Goal: Task Accomplishment & Management: Manage account settings

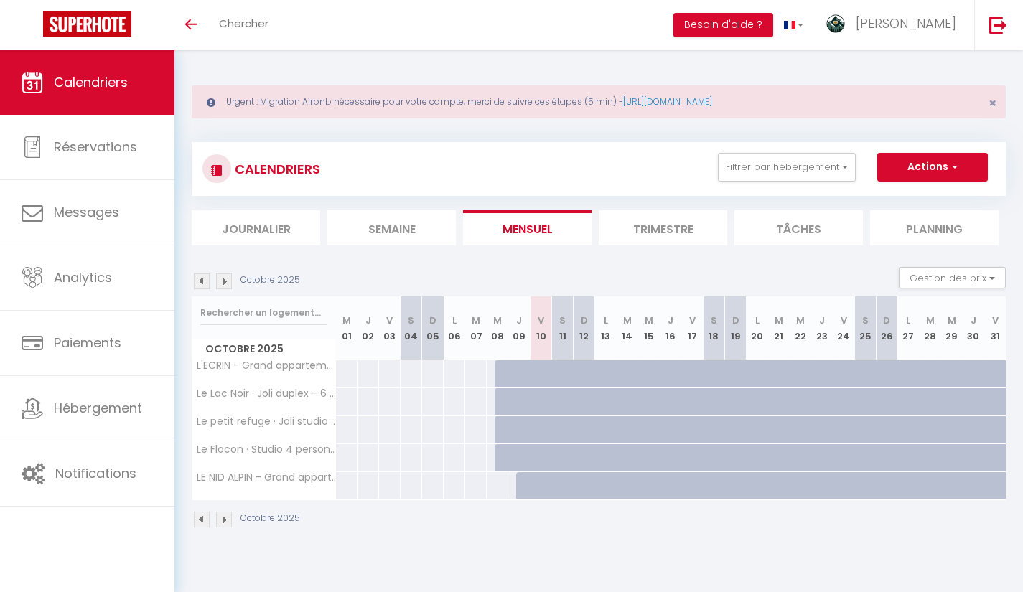
click at [224, 521] on img at bounding box center [224, 520] width 16 height 16
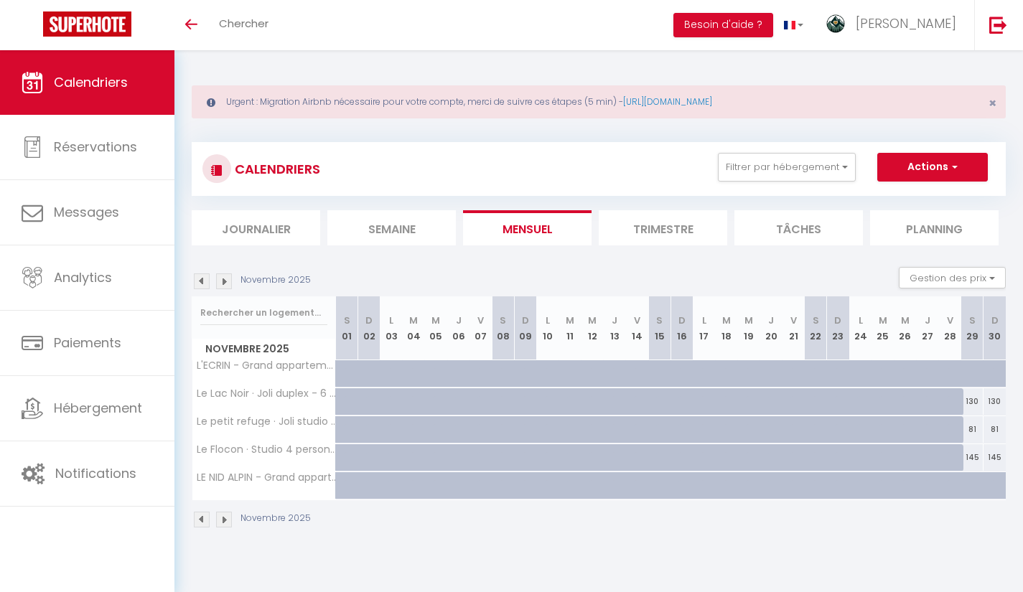
click at [224, 521] on img at bounding box center [224, 520] width 16 height 16
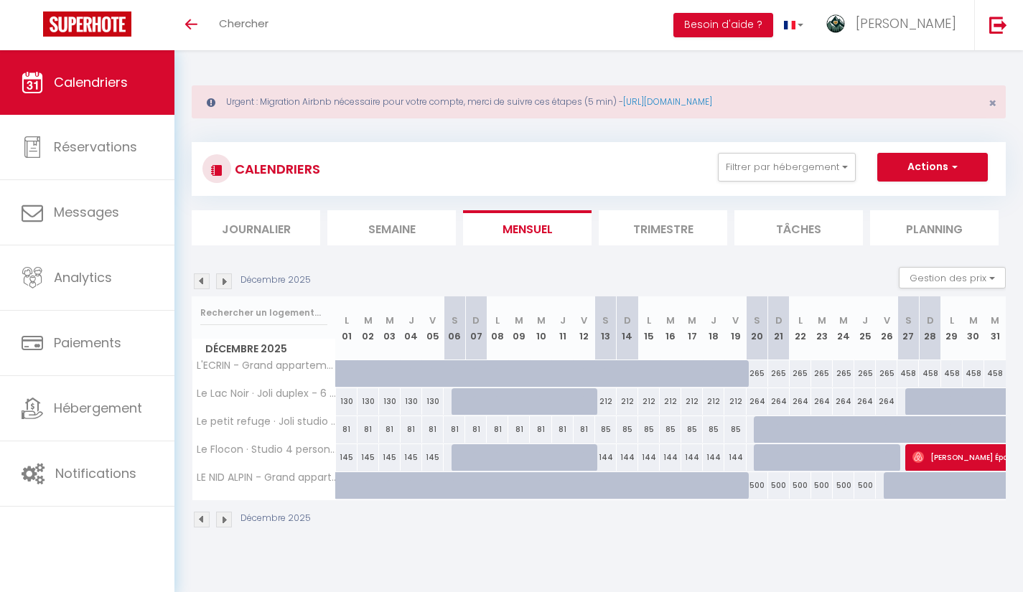
click at [911, 378] on div "458" at bounding box center [909, 373] width 22 height 27
type input "458"
type input "[DATE]"
type input "Dim 28 Décembre 2025"
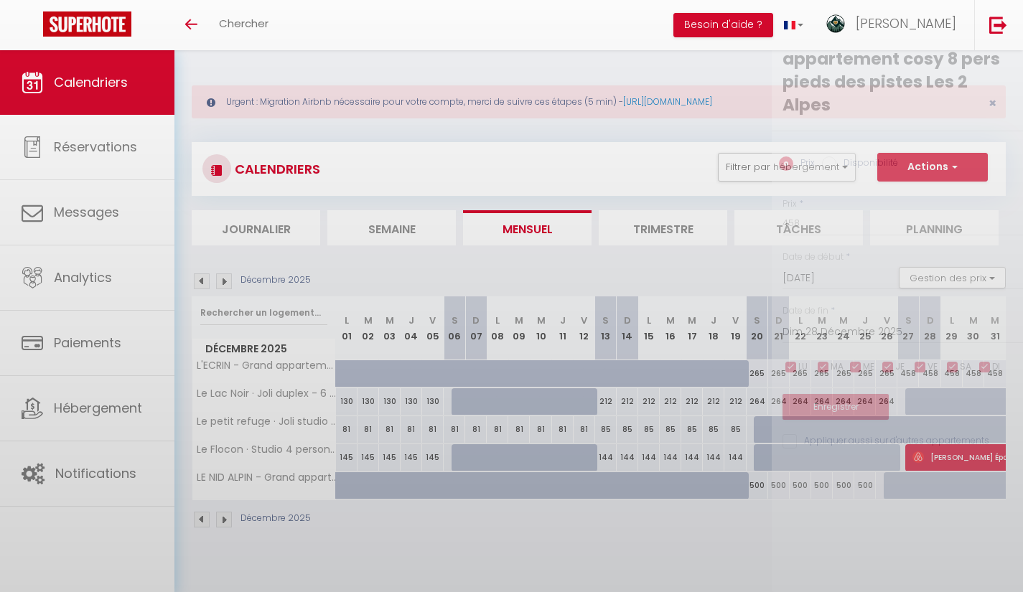
click at [911, 378] on div at bounding box center [511, 296] width 1023 height 592
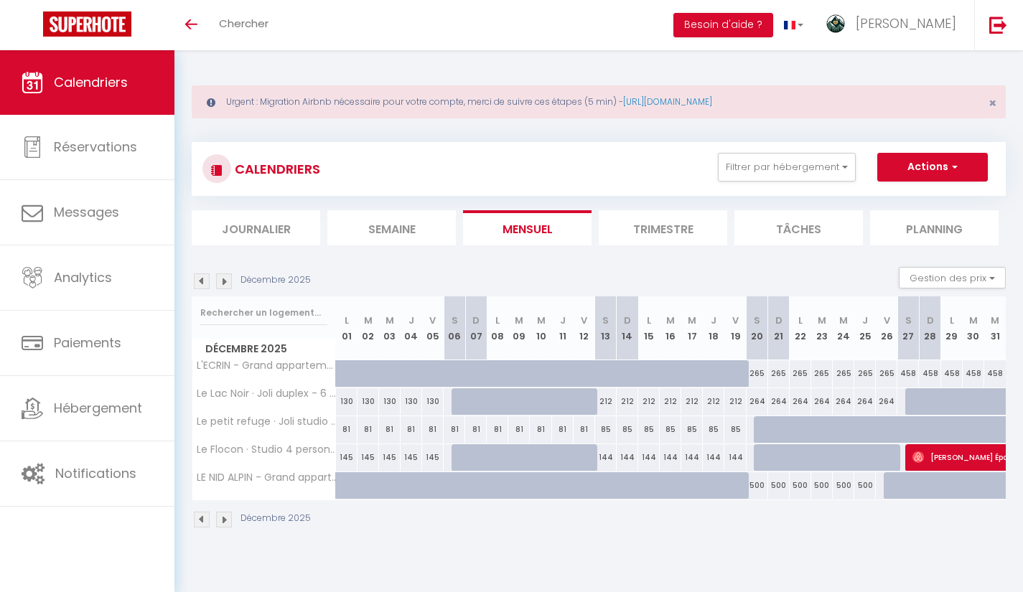
click at [911, 378] on div "458" at bounding box center [909, 373] width 22 height 27
type input "458"
type input "[DATE]"
type input "Dim 28 Décembre 2025"
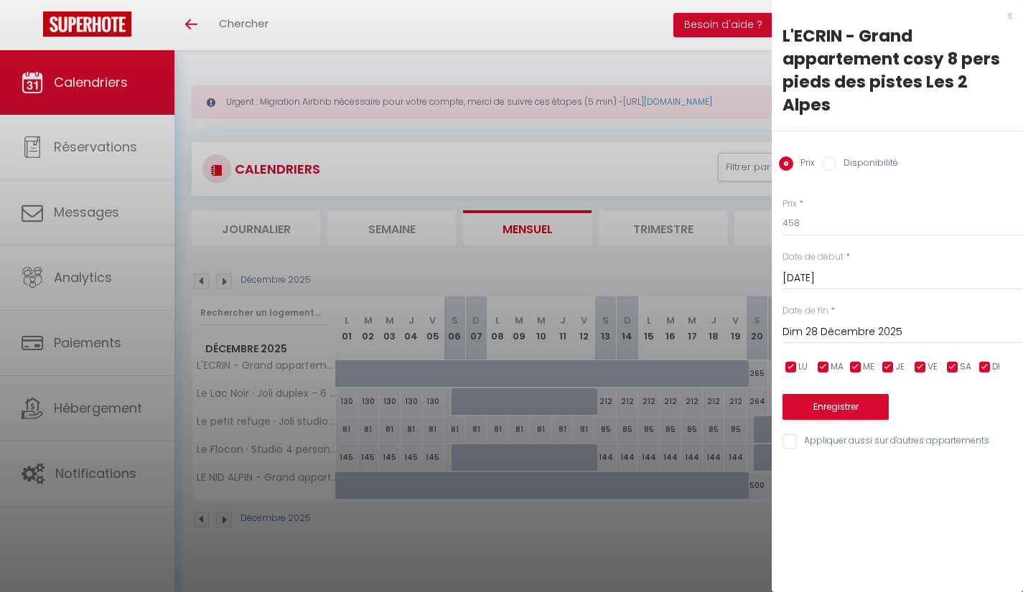
click at [686, 155] on div at bounding box center [511, 296] width 1023 height 592
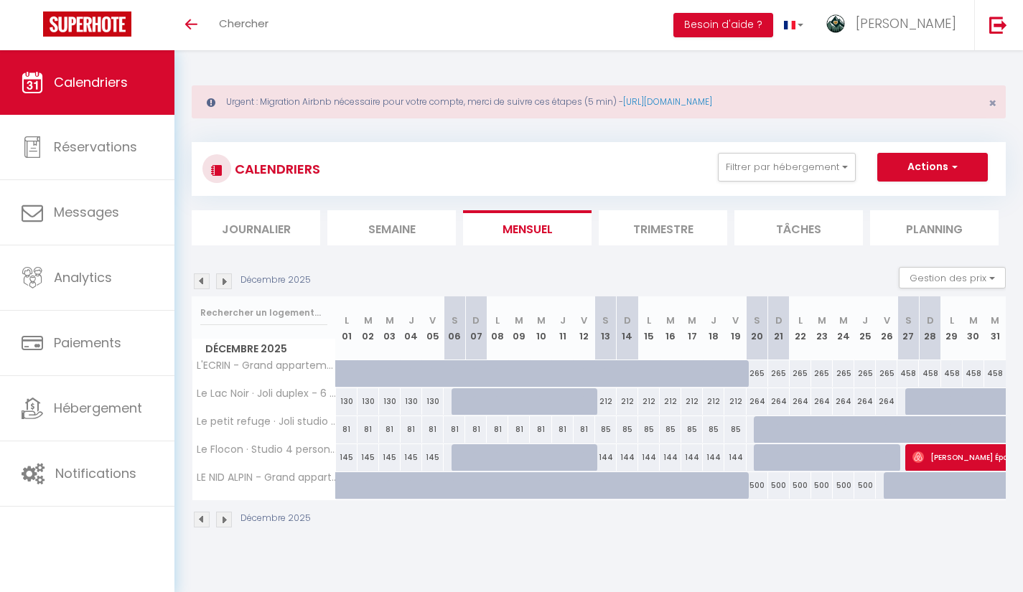
click at [913, 375] on div "458" at bounding box center [909, 373] width 22 height 27
type input "458"
type input "[DATE]"
type input "Dim 28 Décembre 2025"
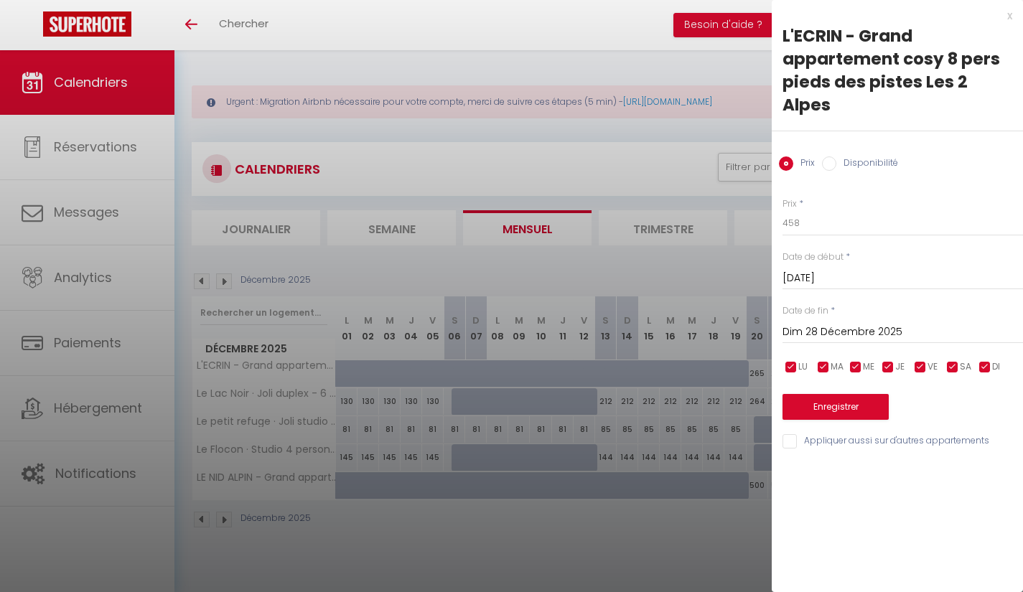
click at [105, 144] on div at bounding box center [511, 296] width 1023 height 592
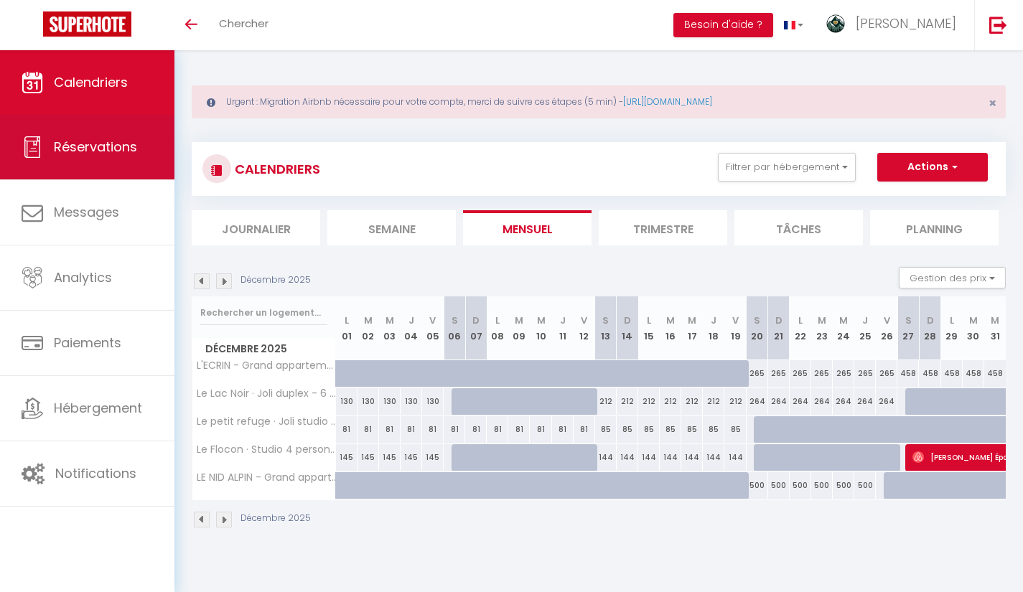
click at [89, 161] on link "Réservations" at bounding box center [87, 147] width 175 height 65
select select "not_cancelled"
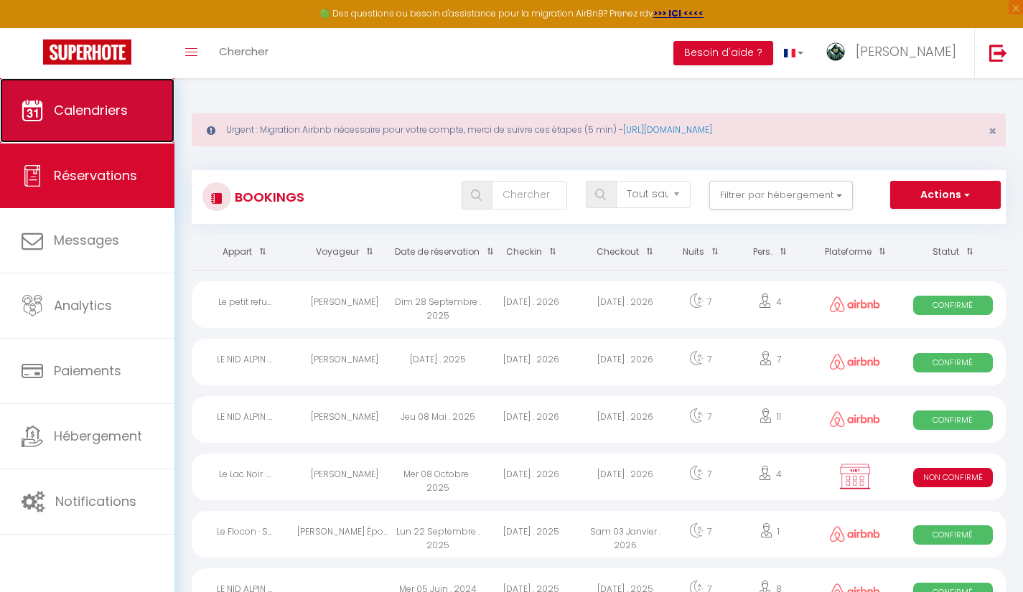
click at [75, 121] on link "Calendriers" at bounding box center [87, 110] width 175 height 65
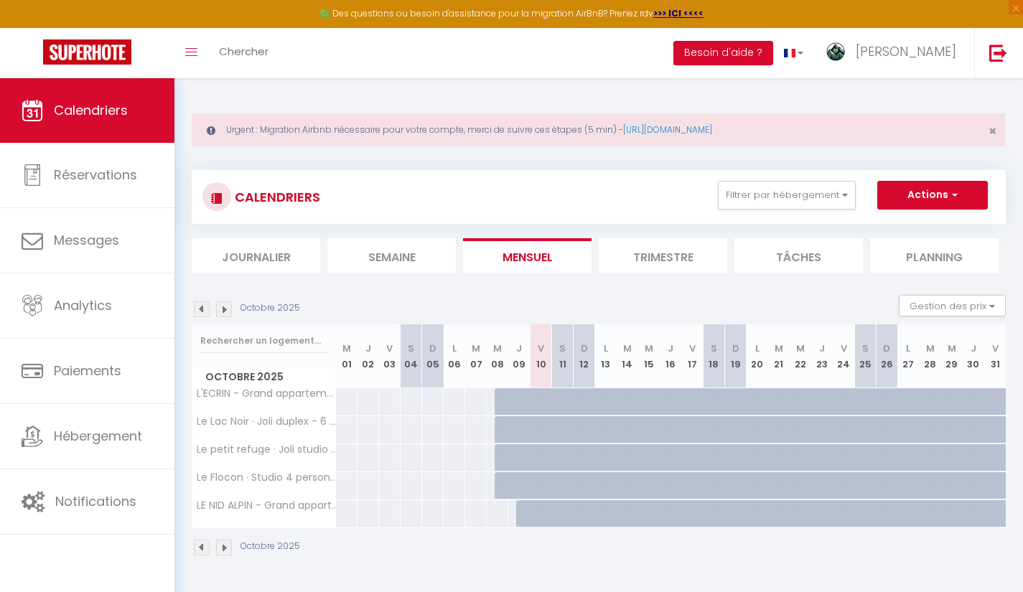
click at [220, 546] on img at bounding box center [224, 548] width 16 height 16
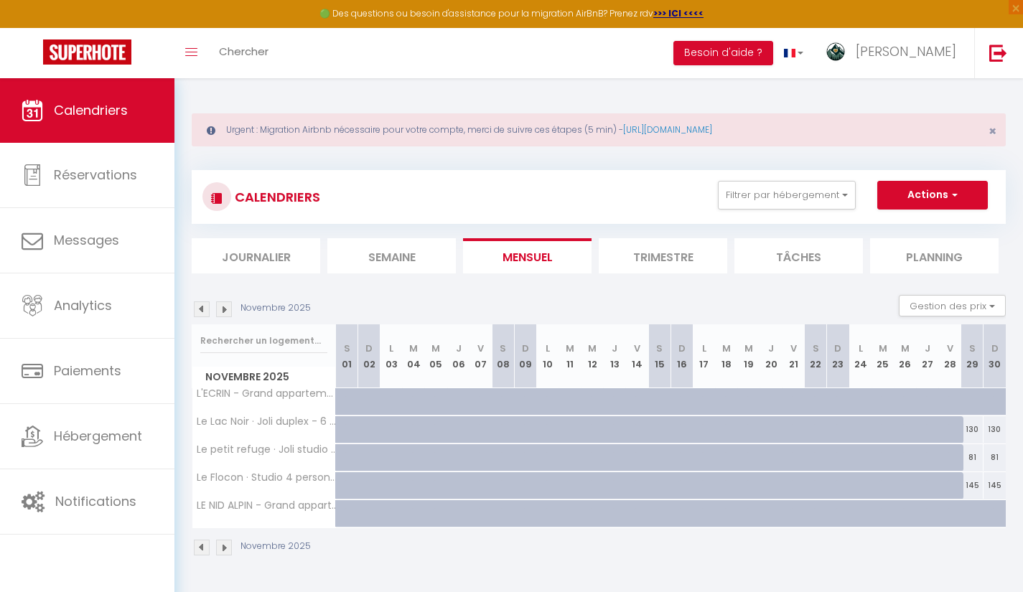
click at [220, 546] on img at bounding box center [224, 548] width 16 height 16
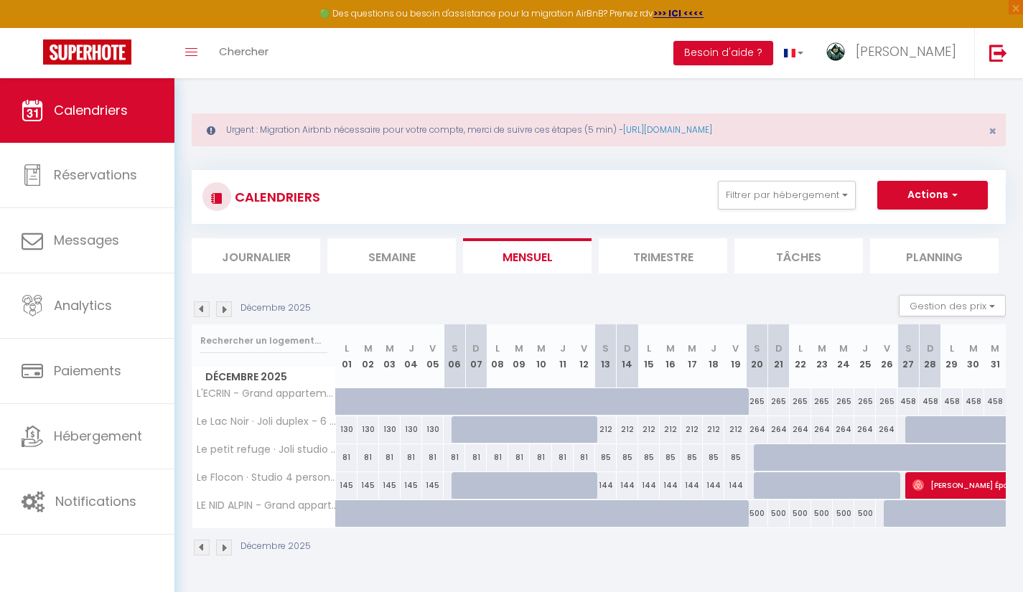
click at [913, 411] on div "458" at bounding box center [909, 401] width 22 height 27
type input "458"
type input "[DATE]"
type input "Dim 28 Décembre 2025"
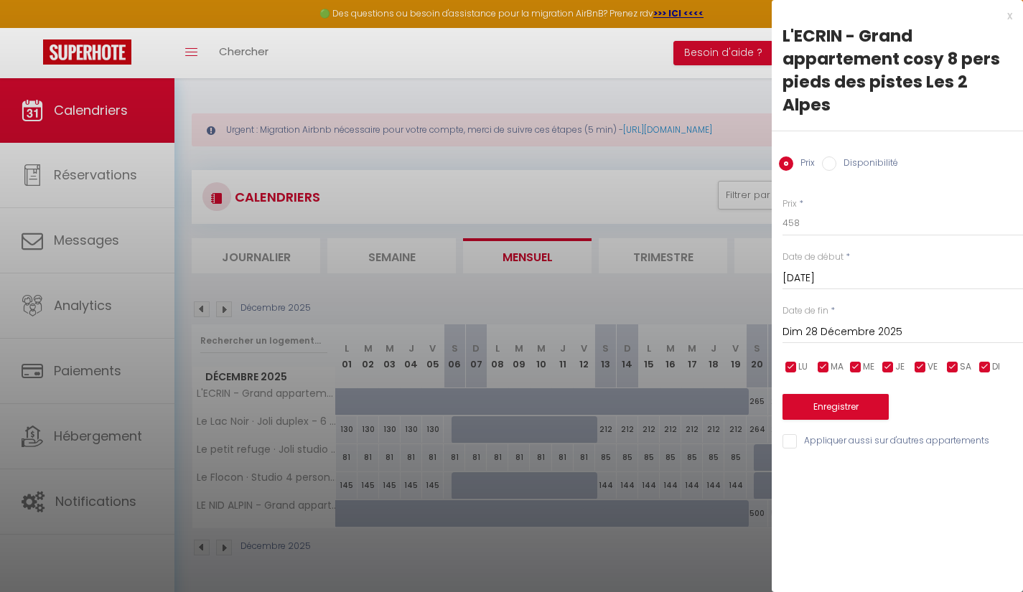
click at [829, 167] on input "Disponibilité" at bounding box center [829, 164] width 14 height 14
radio input "true"
click at [788, 164] on input "Prix" at bounding box center [786, 164] width 14 height 14
radio input "true"
radio input "false"
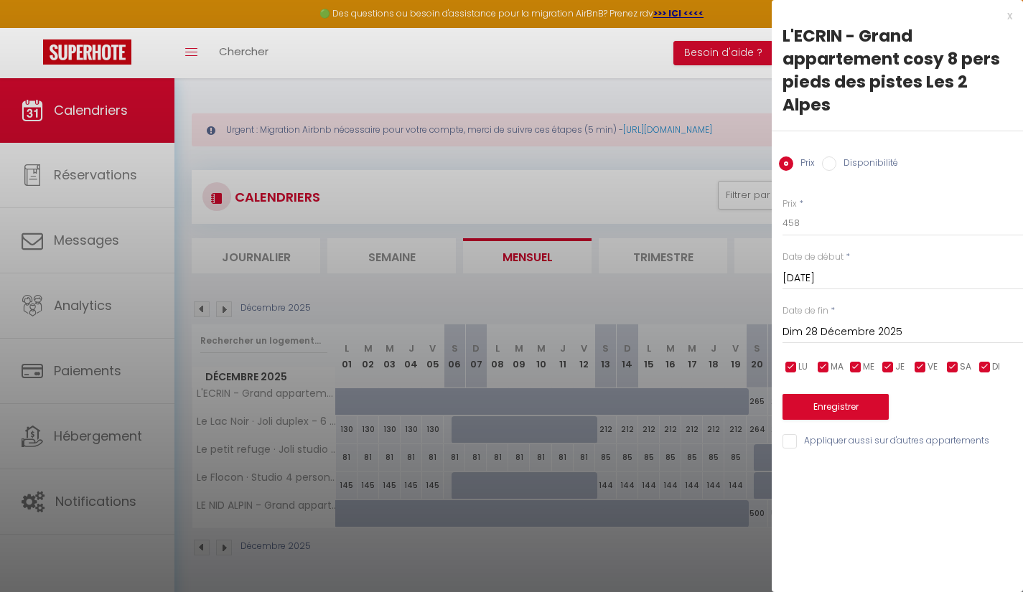
click at [724, 300] on div at bounding box center [511, 296] width 1023 height 592
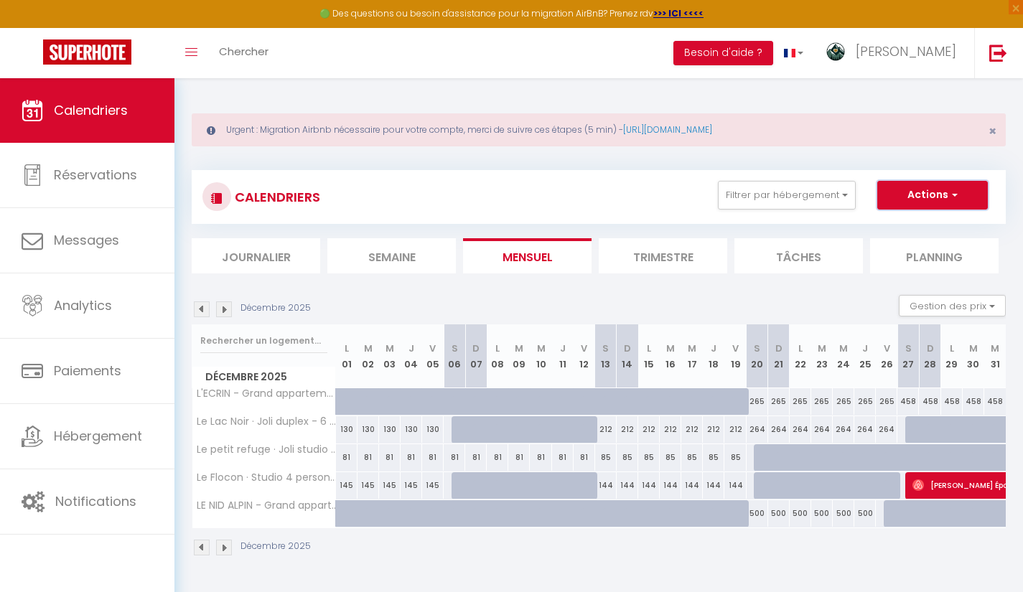
click at [966, 197] on button "Actions" at bounding box center [933, 195] width 111 height 29
click at [905, 398] on div "458" at bounding box center [909, 401] width 22 height 27
type input "458"
type input "[DATE]"
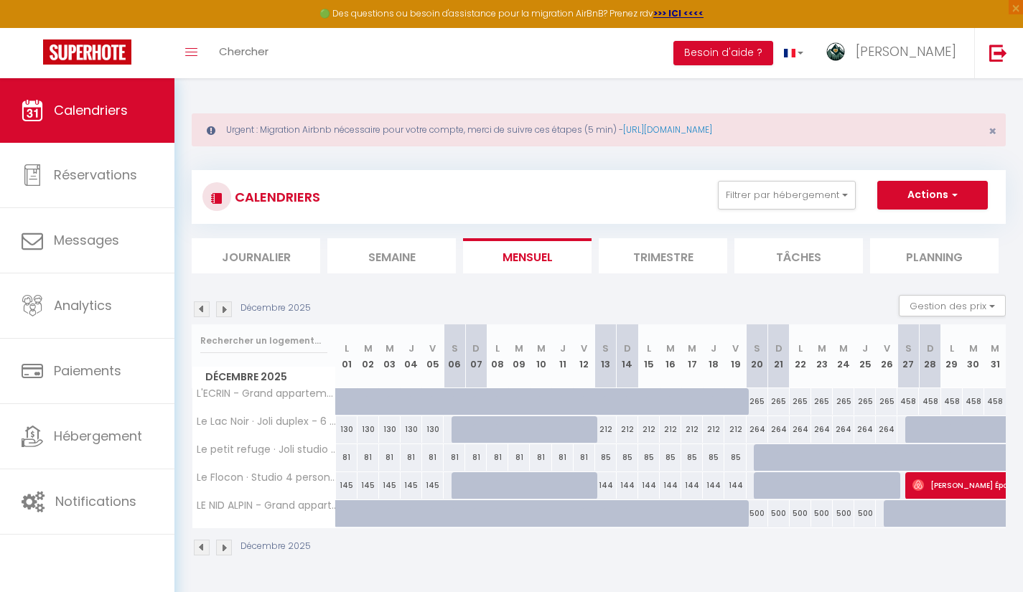
type input "Dim 28 Décembre 2025"
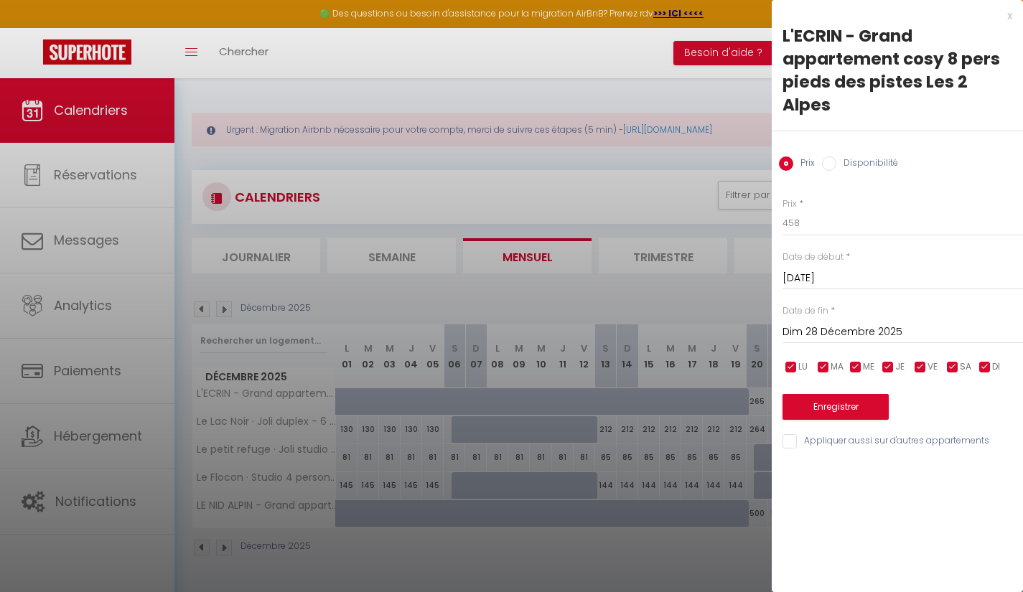
click at [837, 164] on label "Disponibilité" at bounding box center [868, 165] width 62 height 16
click at [837, 164] on input "Disponibilité" at bounding box center [829, 164] width 14 height 14
radio input "true"
radio input "false"
click at [794, 365] on input "checkbox" at bounding box center [791, 369] width 14 height 14
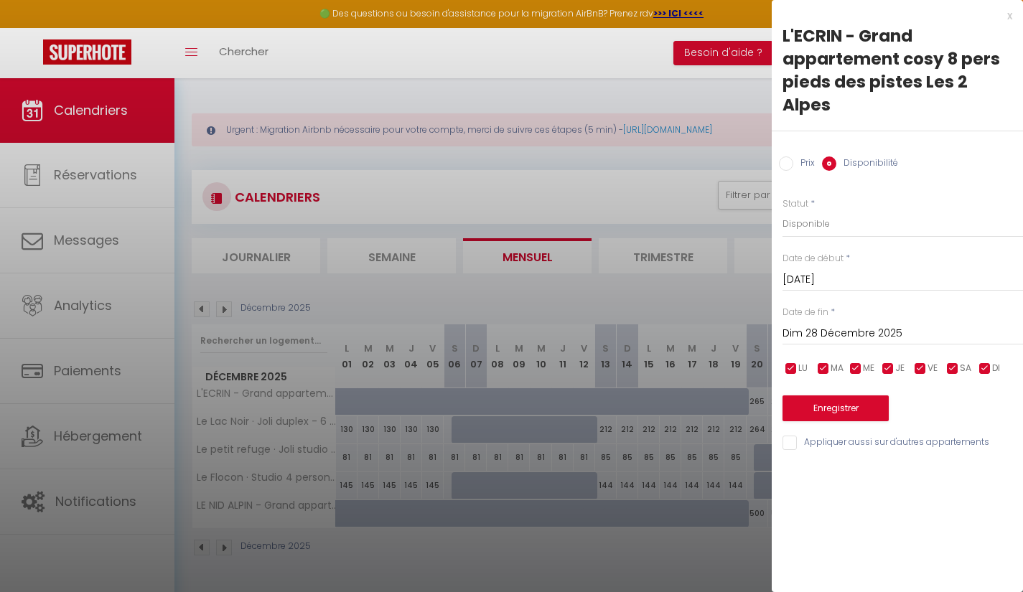
checkbox input "false"
click at [822, 368] on input "checkbox" at bounding box center [823, 369] width 14 height 14
checkbox input "false"
click at [854, 364] on input "checkbox" at bounding box center [856, 369] width 14 height 14
checkbox input "false"
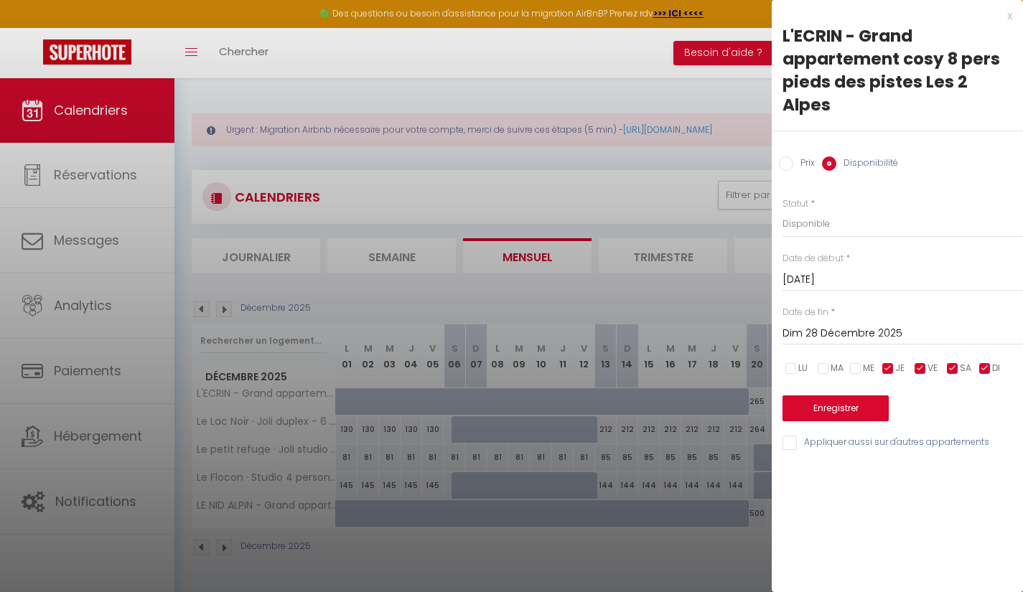
click at [883, 366] on input "checkbox" at bounding box center [888, 369] width 14 height 14
checkbox input "false"
click at [916, 370] on input "checkbox" at bounding box center [920, 369] width 14 height 14
checkbox input "false"
click at [957, 370] on input "checkbox" at bounding box center [953, 369] width 14 height 14
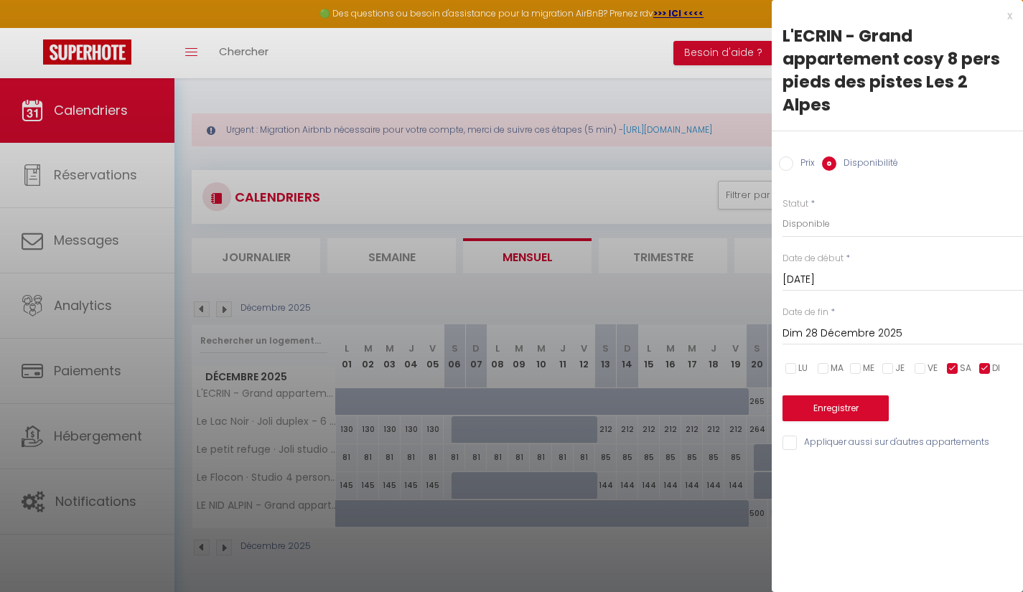
checkbox input "false"
click at [982, 372] on input "checkbox" at bounding box center [985, 369] width 14 height 14
checkbox input "false"
click at [822, 407] on button "Enregistrer" at bounding box center [836, 409] width 106 height 26
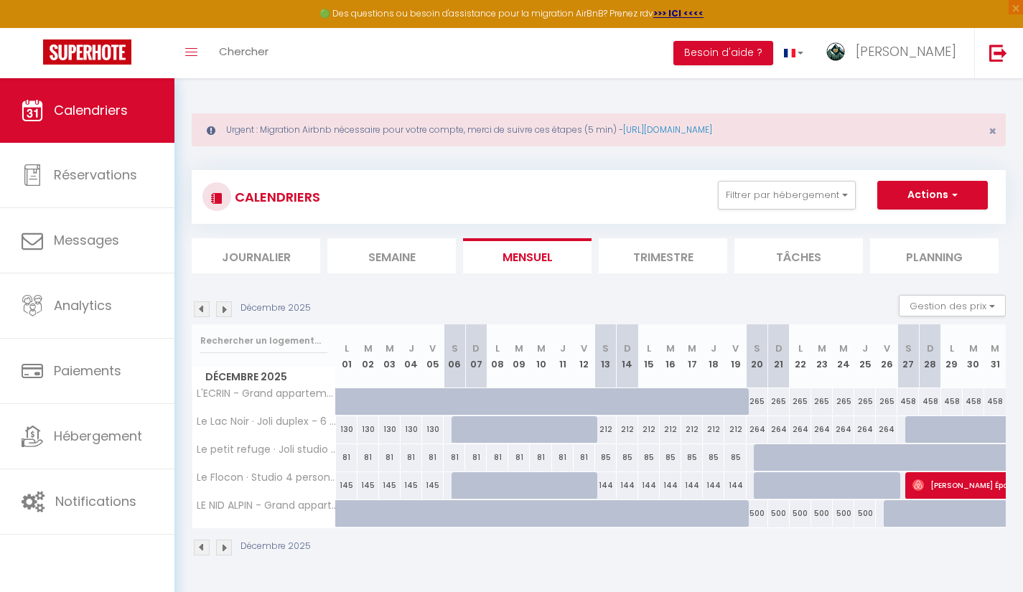
click at [909, 403] on div "458" at bounding box center [909, 401] width 22 height 27
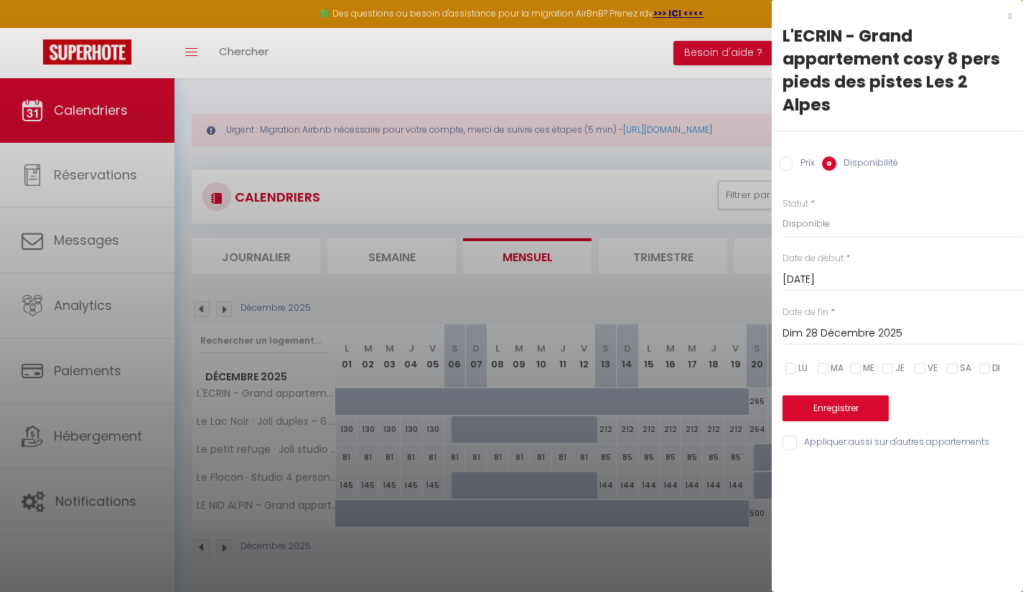
click at [792, 371] on input "checkbox" at bounding box center [791, 369] width 14 height 14
checkbox input "true"
click at [819, 371] on input "checkbox" at bounding box center [823, 369] width 14 height 14
checkbox input "true"
click at [857, 370] on input "checkbox" at bounding box center [856, 369] width 14 height 14
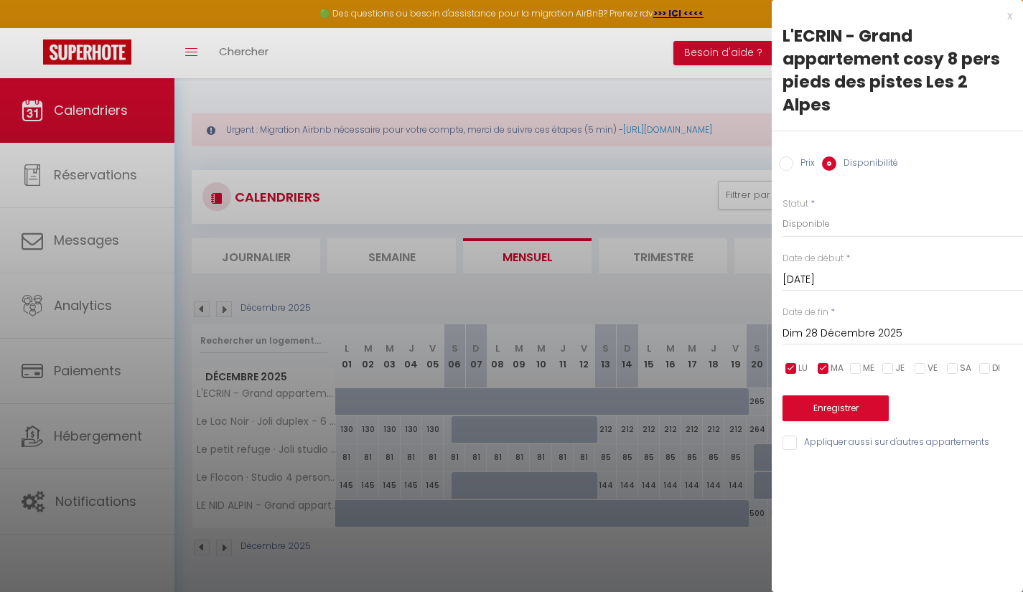
checkbox input "true"
click at [890, 370] on input "checkbox" at bounding box center [888, 369] width 14 height 14
checkbox input "true"
click at [929, 373] on span "VE" at bounding box center [933, 369] width 10 height 14
checkbox input "true"
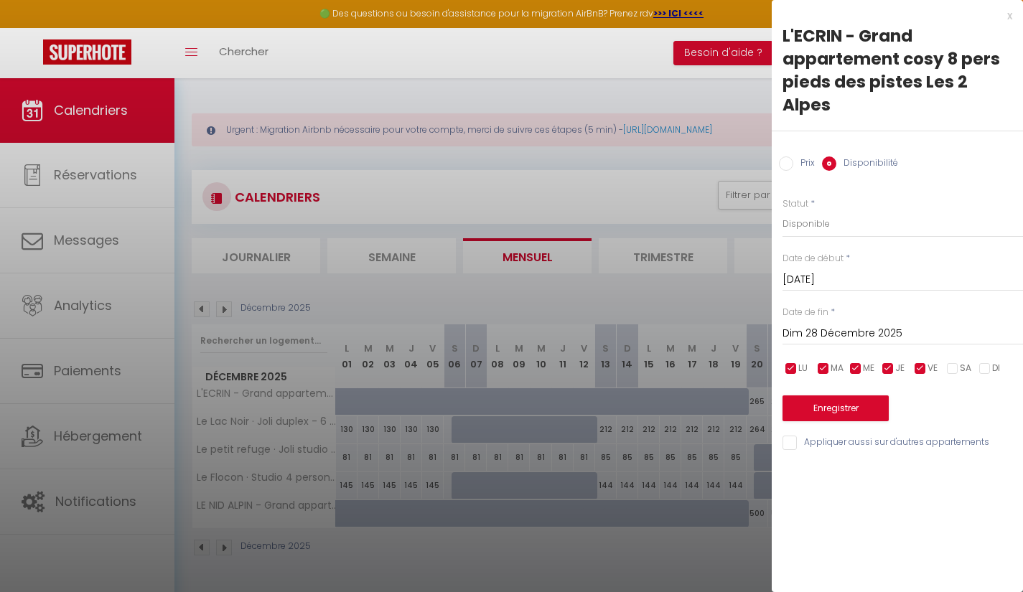
click at [959, 370] on input "checkbox" at bounding box center [953, 369] width 14 height 14
checkbox input "true"
click at [990, 370] on input "checkbox" at bounding box center [985, 369] width 14 height 14
checkbox input "true"
click at [872, 409] on button "Enregistrer" at bounding box center [836, 409] width 106 height 26
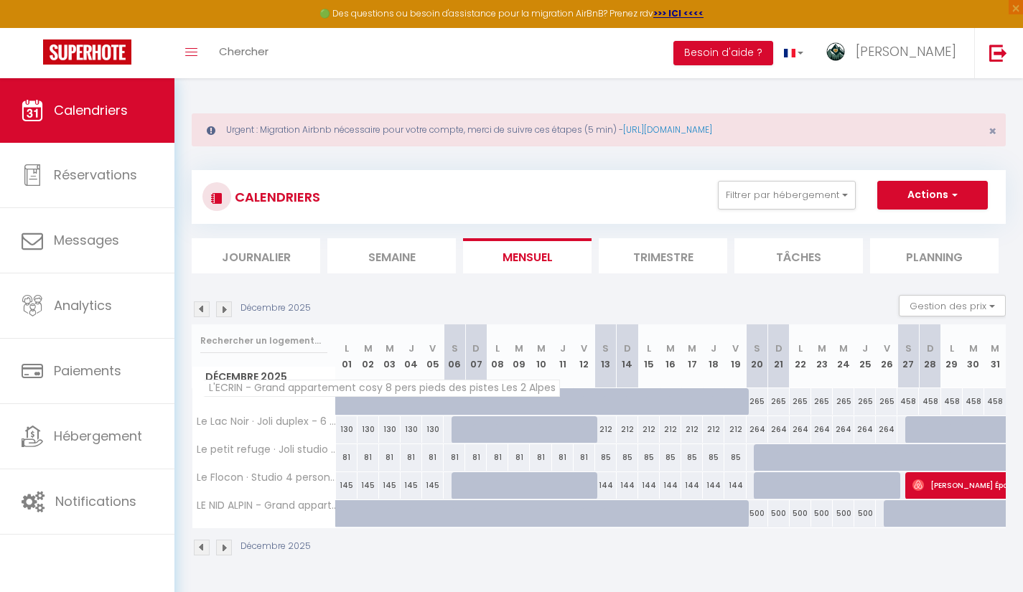
click at [234, 396] on span "L'ECRIN - Grand appartement cosy 8 pers pieds des pistes Les 2 Alpes" at bounding box center [381, 388] width 357 height 17
click at [276, 405] on th "L'ECRIN - Grand appartement cosy 8 pers pieds des pistes Les 2 Alpes" at bounding box center [264, 401] width 144 height 27
click at [223, 391] on span "L'ECRIN - Grand appartement cosy 8 pers pieds des pistes Les 2 Alpes" at bounding box center [381, 388] width 357 height 17
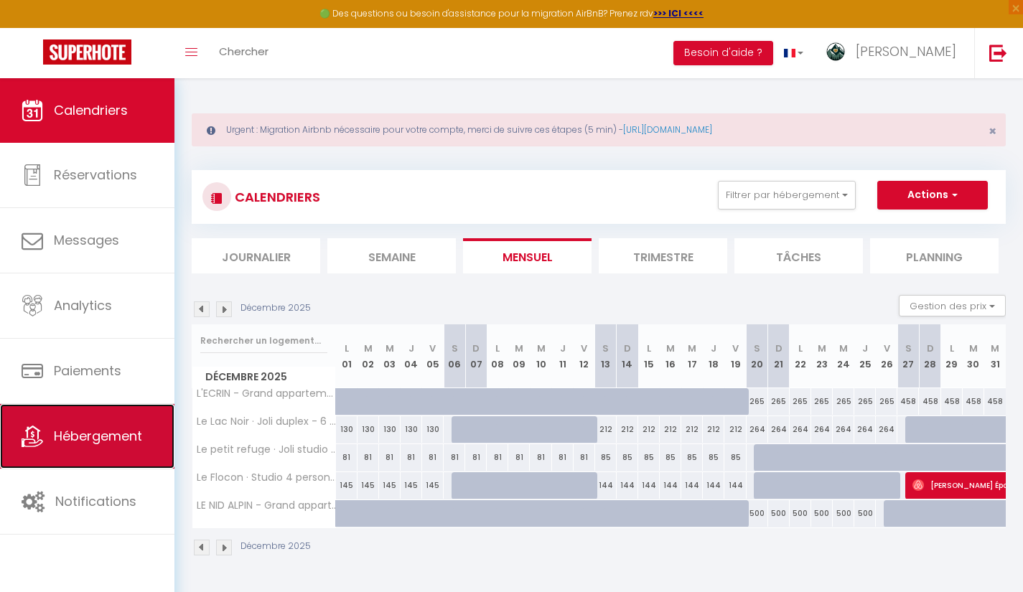
click at [111, 437] on span "Hébergement" at bounding box center [98, 436] width 88 height 18
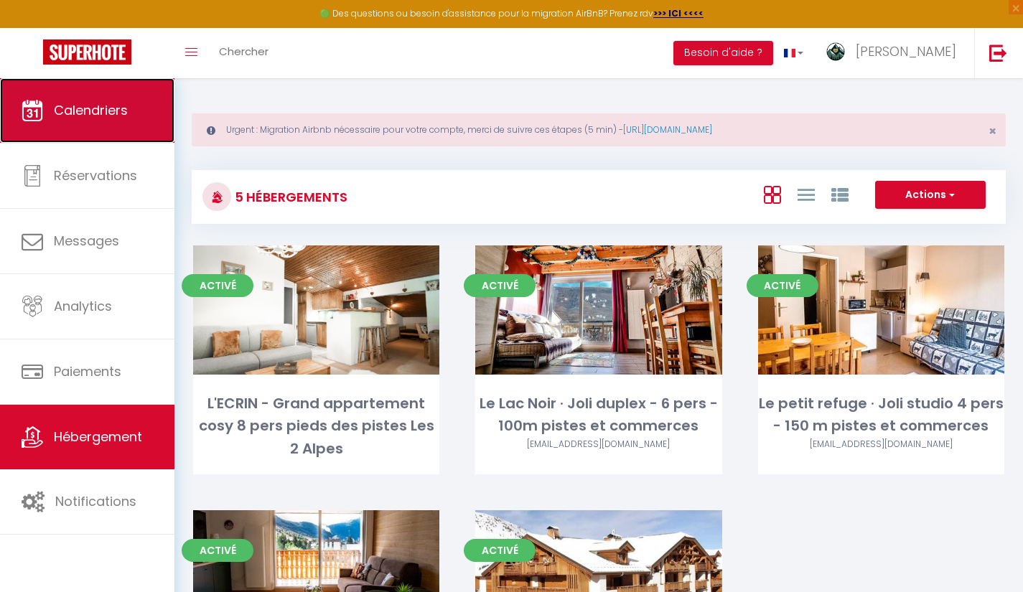
click at [108, 116] on span "Calendriers" at bounding box center [91, 110] width 74 height 18
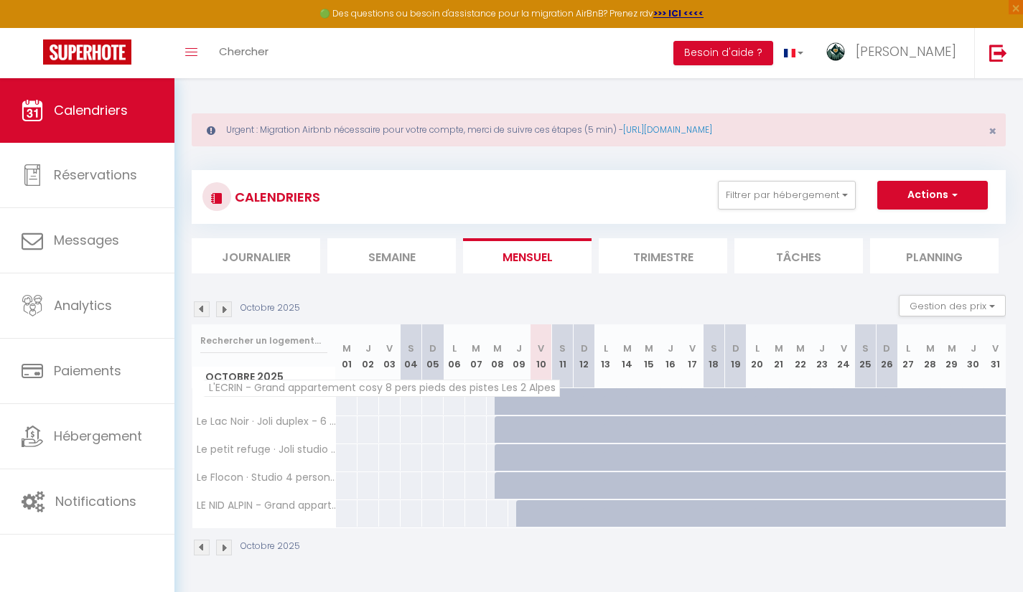
click at [208, 393] on span "L'ECRIN - Grand appartement cosy 8 pers pieds des pistes Les 2 Alpes" at bounding box center [381, 388] width 357 height 17
click at [225, 551] on img at bounding box center [224, 548] width 16 height 16
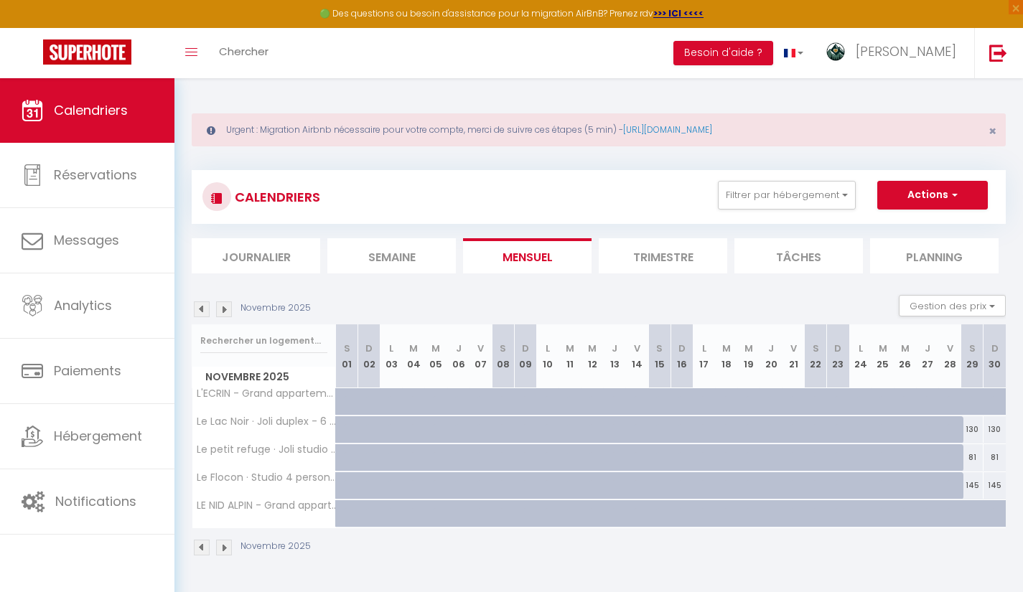
click at [225, 551] on img at bounding box center [224, 548] width 16 height 16
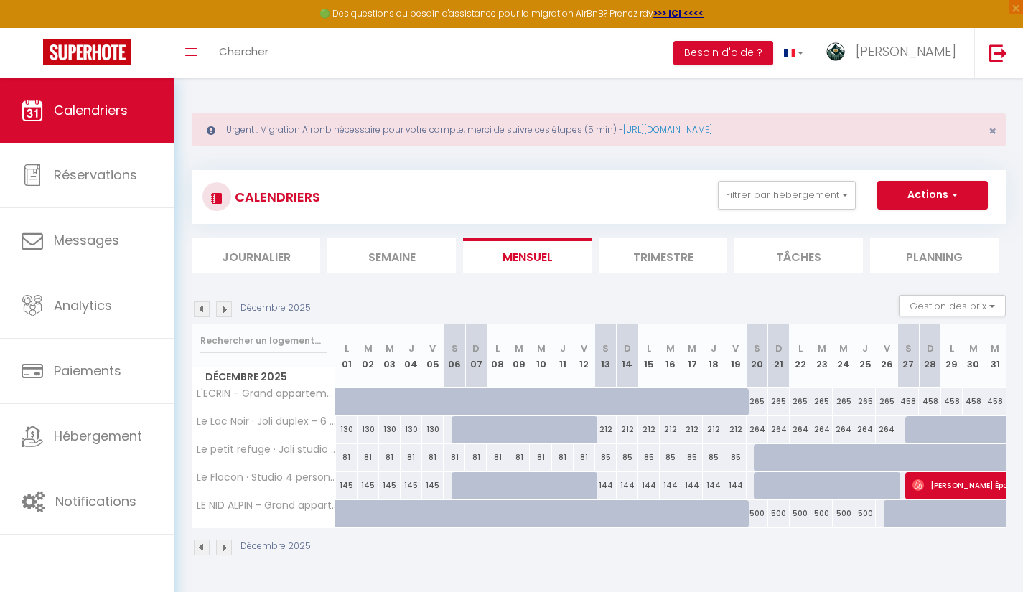
click at [225, 551] on img at bounding box center [224, 548] width 16 height 16
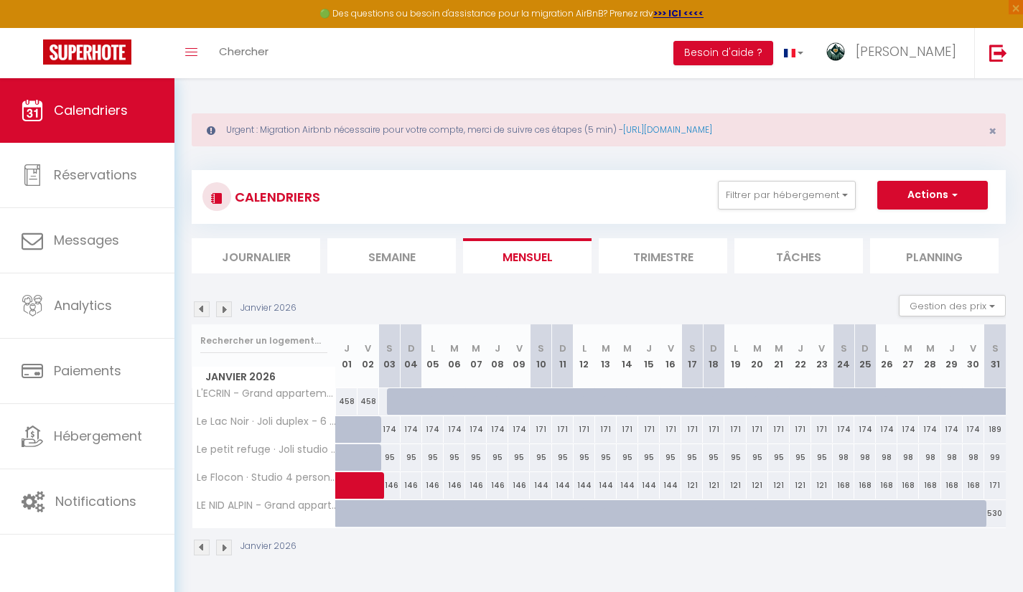
click at [196, 546] on img at bounding box center [202, 548] width 16 height 16
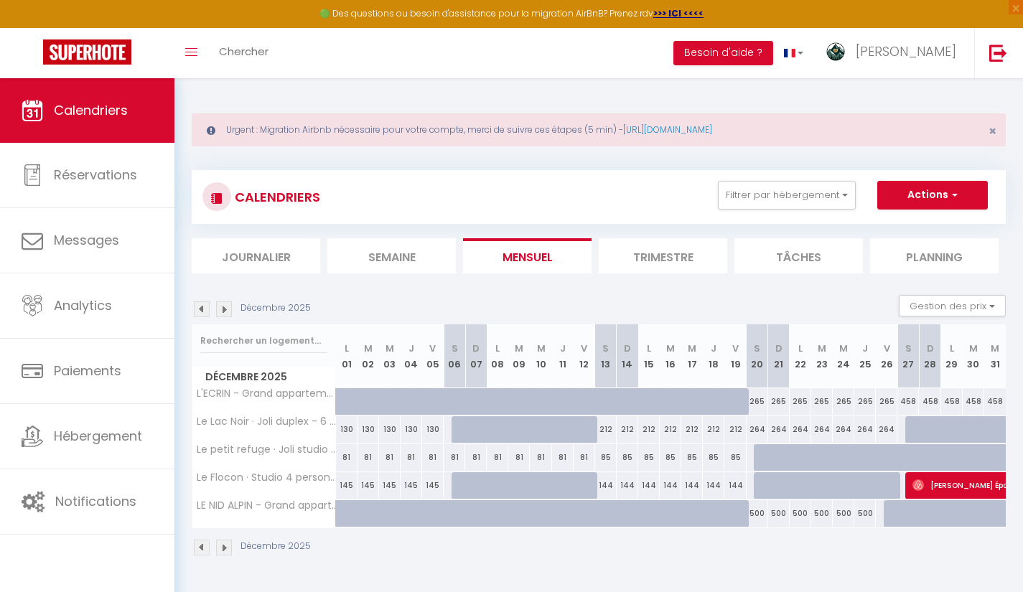
click at [911, 404] on div "458" at bounding box center [909, 401] width 22 height 27
type input "458"
type input "[DATE]"
type input "Dim 28 Décembre 2025"
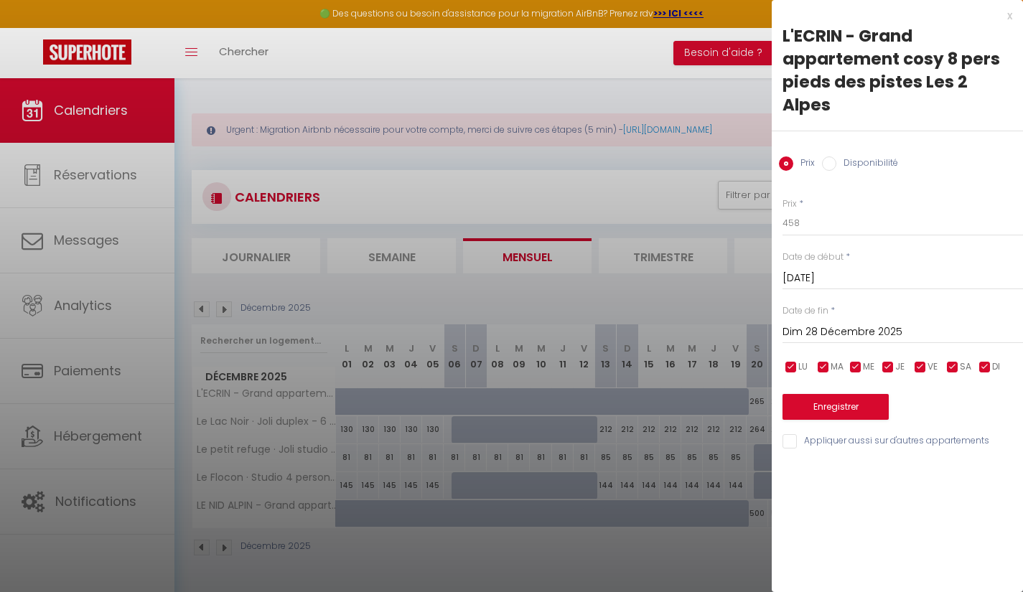
click at [1002, 17] on div "x" at bounding box center [892, 15] width 241 height 17
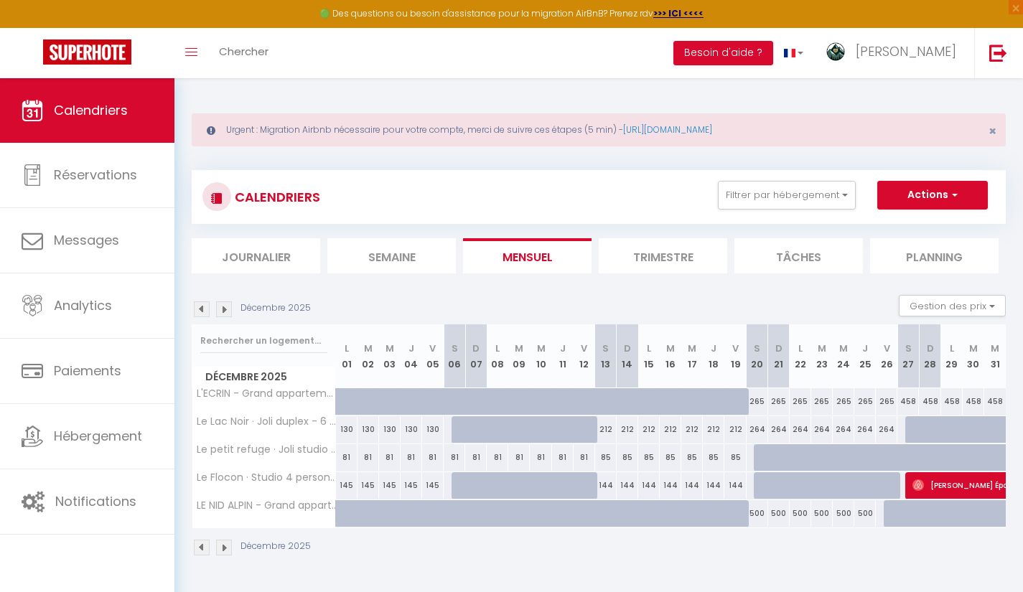
click at [907, 406] on div "458" at bounding box center [909, 401] width 22 height 27
type input "458"
type input "[DATE]"
type input "Dim 28 Décembre 2025"
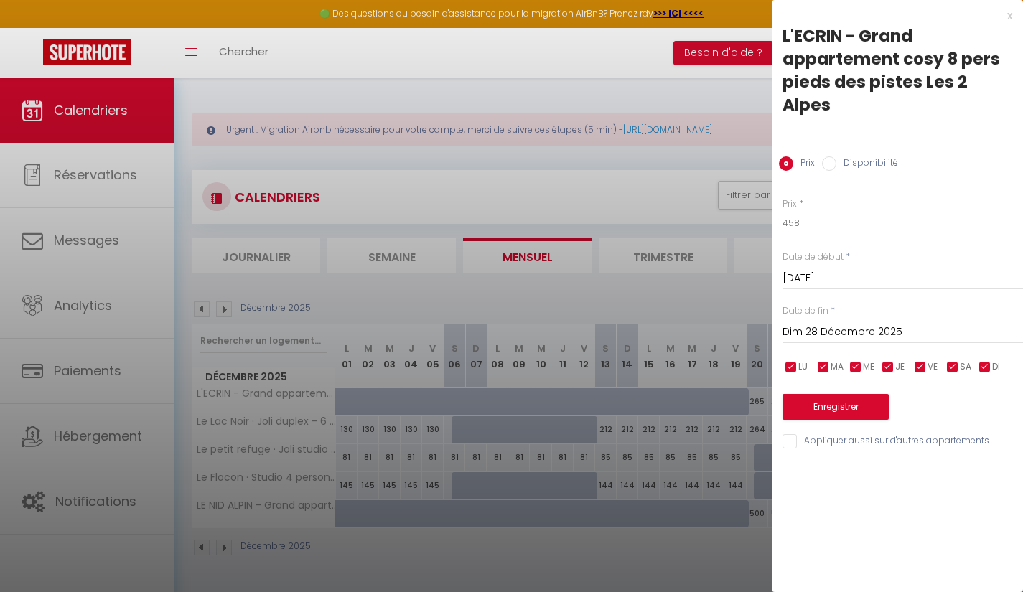
click at [837, 167] on label "Disponibilité" at bounding box center [868, 165] width 62 height 16
click at [837, 167] on input "Disponibilité" at bounding box center [829, 164] width 14 height 14
radio input "true"
radio input "false"
click at [788, 371] on input "checkbox" at bounding box center [791, 369] width 14 height 14
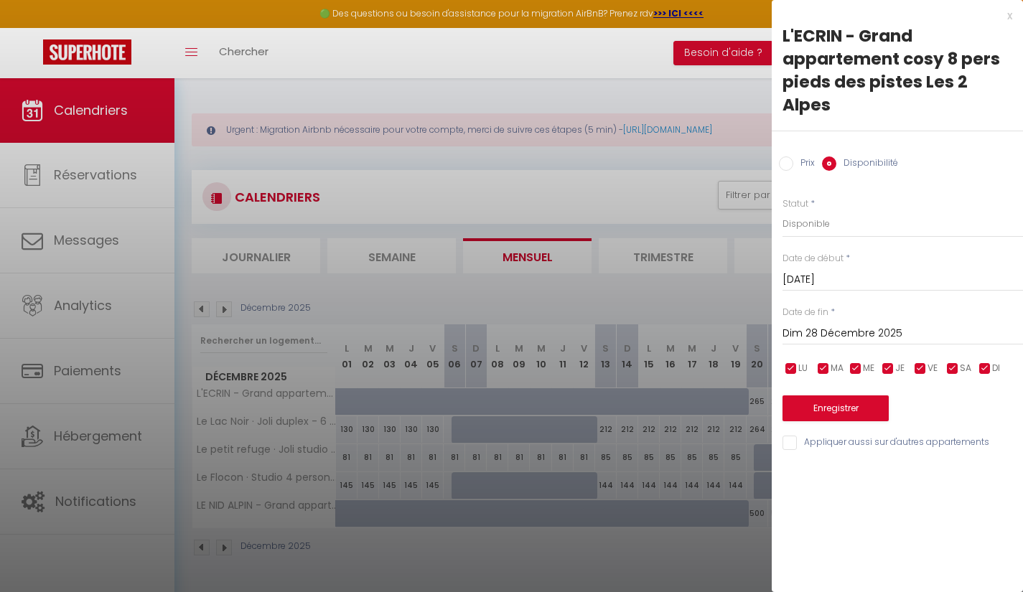
checkbox input "false"
click at [820, 370] on input "checkbox" at bounding box center [823, 369] width 14 height 14
checkbox input "false"
click at [855, 369] on input "checkbox" at bounding box center [856, 369] width 14 height 14
checkbox input "false"
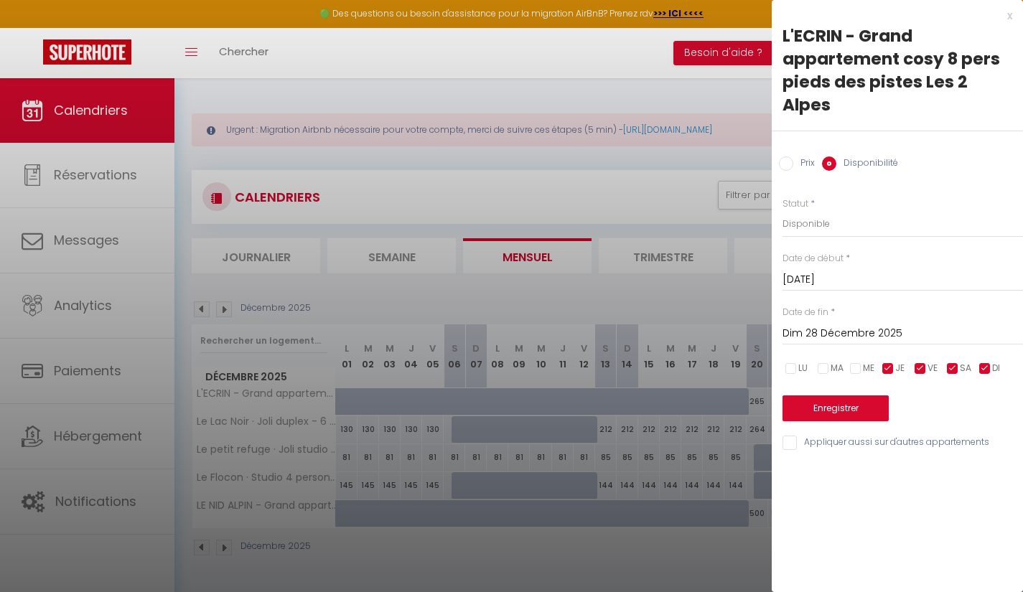
click at [889, 372] on input "checkbox" at bounding box center [888, 369] width 14 height 14
checkbox input "false"
click at [925, 368] on input "checkbox" at bounding box center [920, 369] width 14 height 14
checkbox input "false"
click at [954, 368] on input "checkbox" at bounding box center [953, 369] width 14 height 14
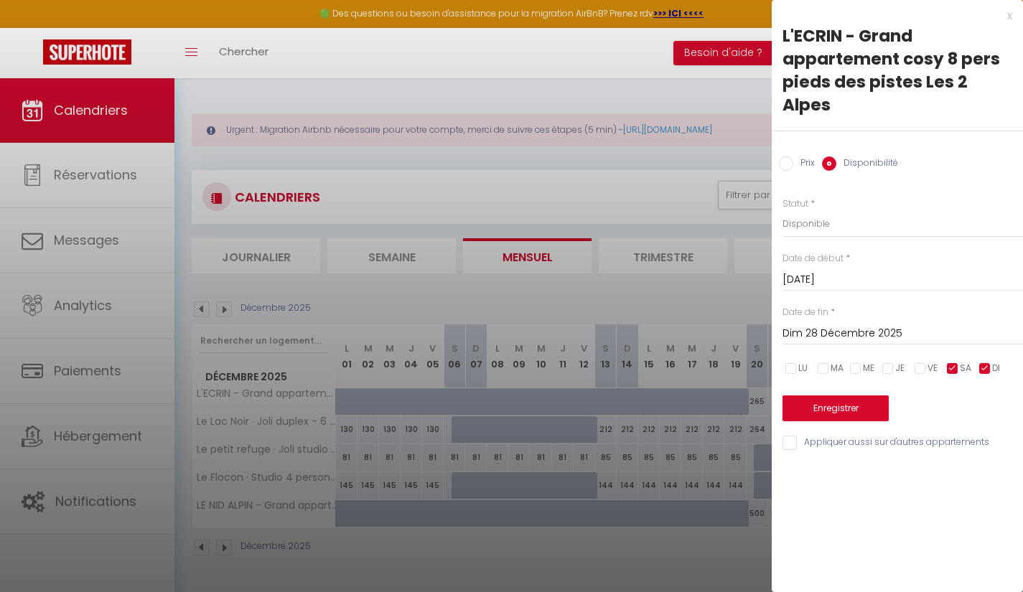
checkbox input "false"
click at [801, 405] on button "Enregistrer" at bounding box center [836, 409] width 106 height 26
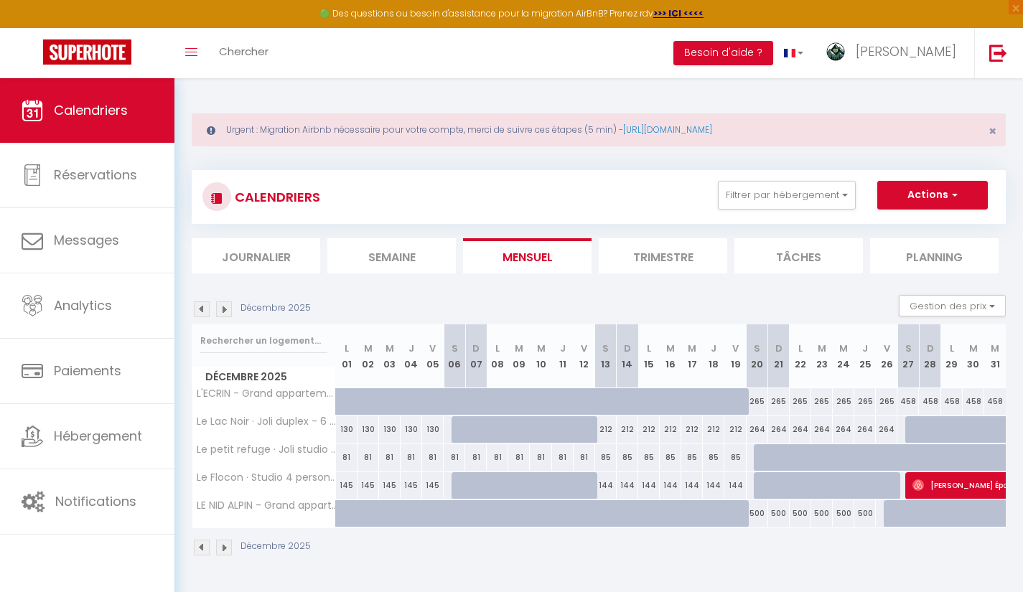
click at [916, 400] on div "458" at bounding box center [909, 401] width 22 height 27
select select "1"
type input "[DATE]"
type input "Dim 28 Décembre 2025"
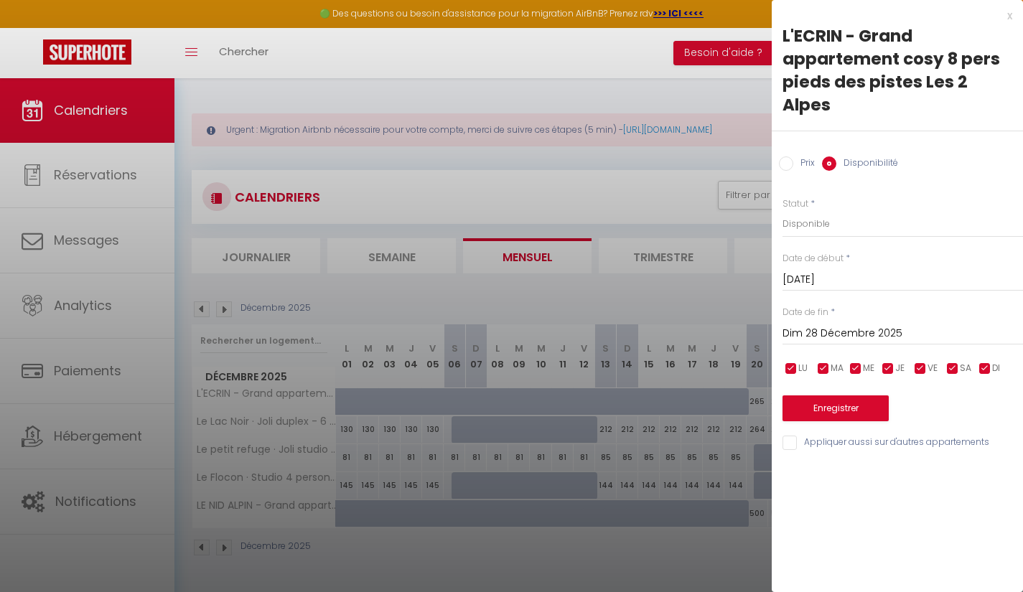
click at [789, 369] on input "checkbox" at bounding box center [791, 369] width 14 height 14
checkbox input "false"
click at [825, 365] on input "checkbox" at bounding box center [823, 369] width 14 height 14
checkbox input "false"
click at [852, 365] on input "checkbox" at bounding box center [856, 369] width 14 height 14
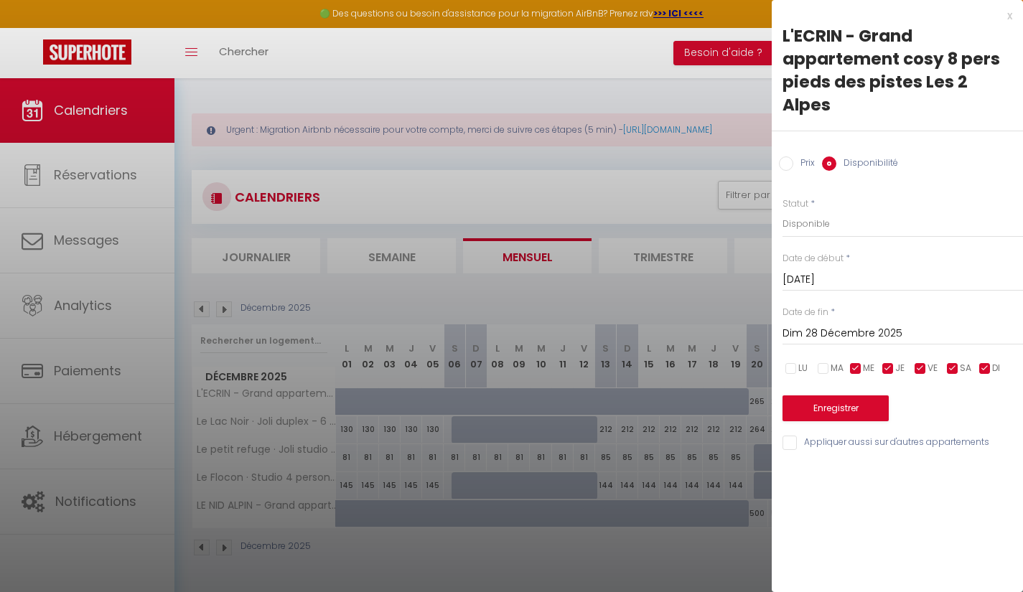
checkbox input "false"
click at [885, 366] on input "checkbox" at bounding box center [888, 369] width 14 height 14
checkbox input "false"
click at [920, 369] on input "checkbox" at bounding box center [920, 369] width 14 height 14
checkbox input "false"
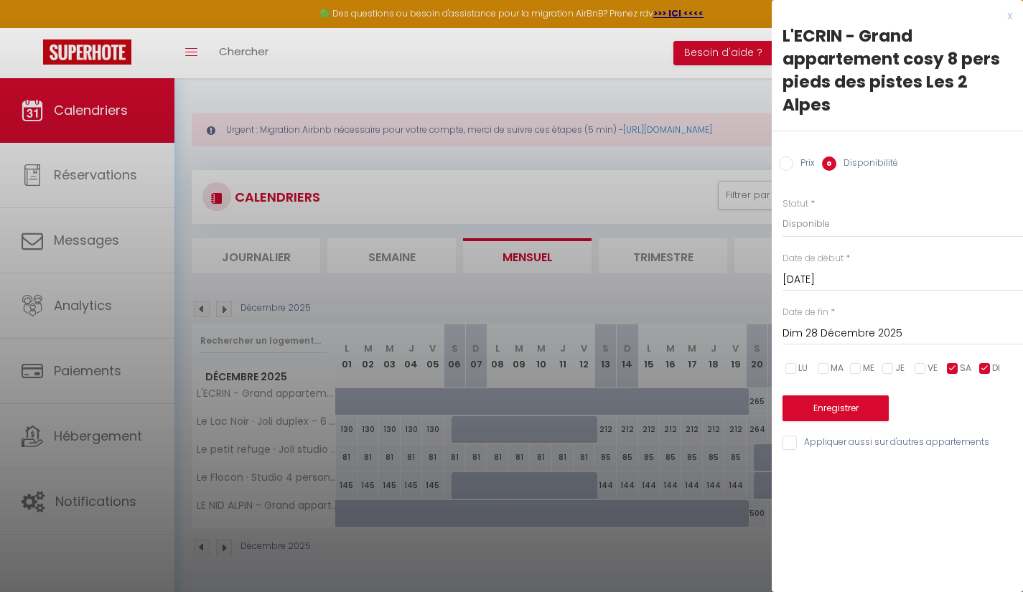
click at [950, 369] on input "checkbox" at bounding box center [953, 369] width 14 height 14
checkbox input "false"
click at [988, 369] on input "checkbox" at bounding box center [985, 369] width 14 height 14
checkbox input "false"
click at [831, 411] on button "Enregistrer" at bounding box center [836, 409] width 106 height 26
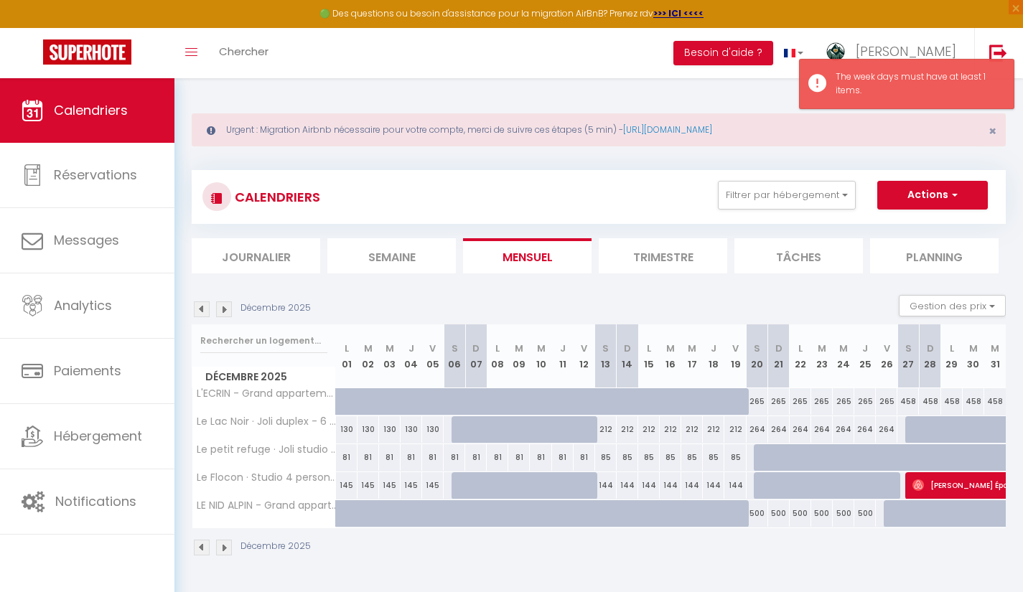
click at [905, 402] on div "458" at bounding box center [909, 401] width 22 height 27
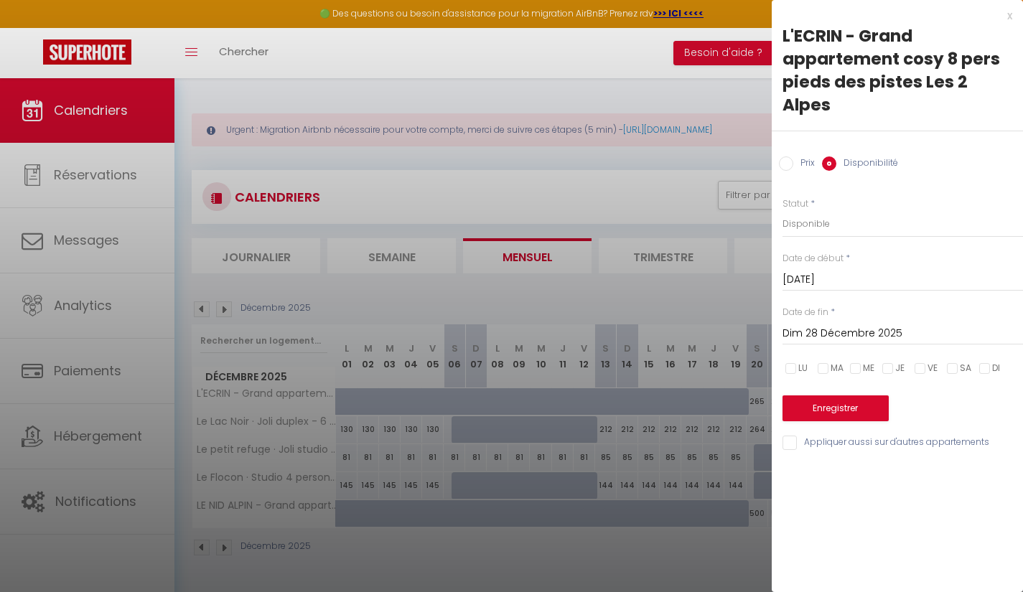
click at [791, 369] on input "checkbox" at bounding box center [791, 369] width 14 height 14
checkbox input "true"
click at [829, 369] on input "checkbox" at bounding box center [823, 369] width 14 height 14
checkbox input "true"
click at [860, 369] on input "checkbox" at bounding box center [856, 369] width 14 height 14
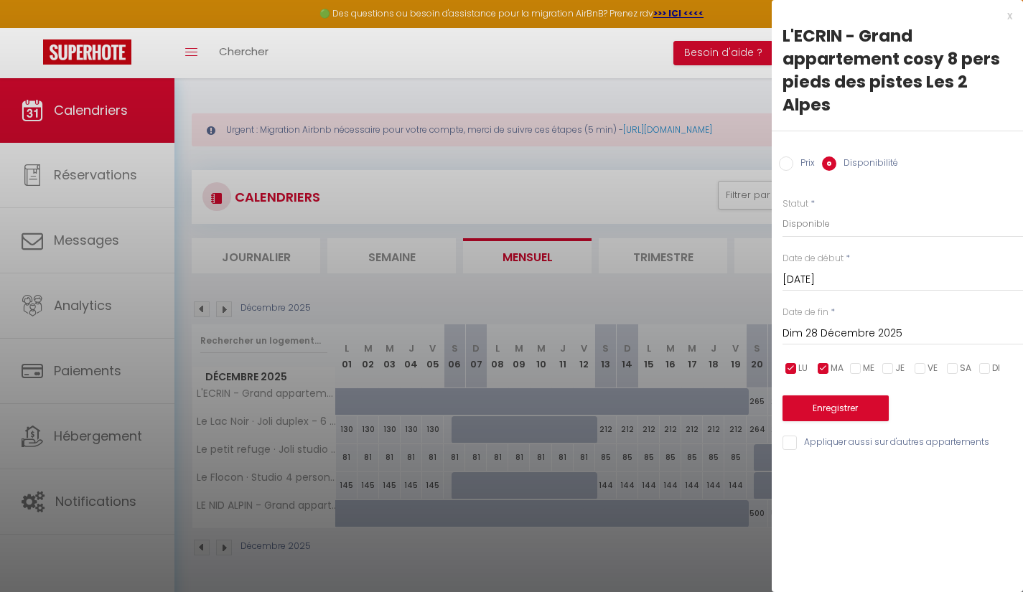
checkbox input "true"
click at [892, 371] on input "checkbox" at bounding box center [888, 369] width 14 height 14
checkbox input "true"
drag, startPoint x: 921, startPoint y: 370, endPoint x: 938, endPoint y: 370, distance: 16.5
click at [922, 370] on input "checkbox" at bounding box center [920, 369] width 14 height 14
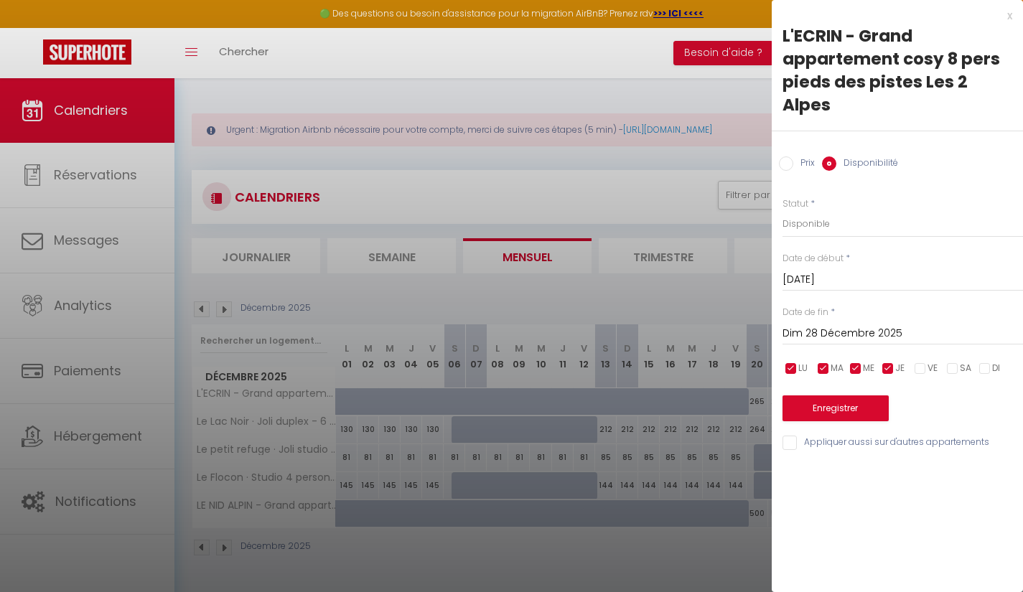
checkbox input "true"
click at [959, 371] on input "checkbox" at bounding box center [953, 369] width 14 height 14
checkbox input "true"
click at [992, 370] on input "checkbox" at bounding box center [985, 369] width 14 height 14
checkbox input "true"
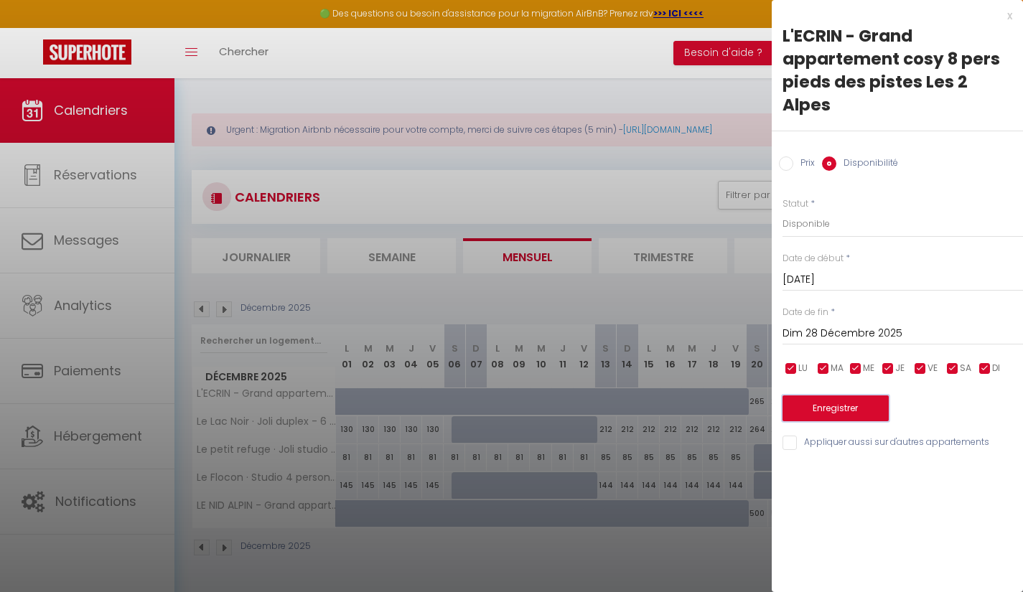
click at [819, 411] on button "Enregistrer" at bounding box center [836, 409] width 106 height 26
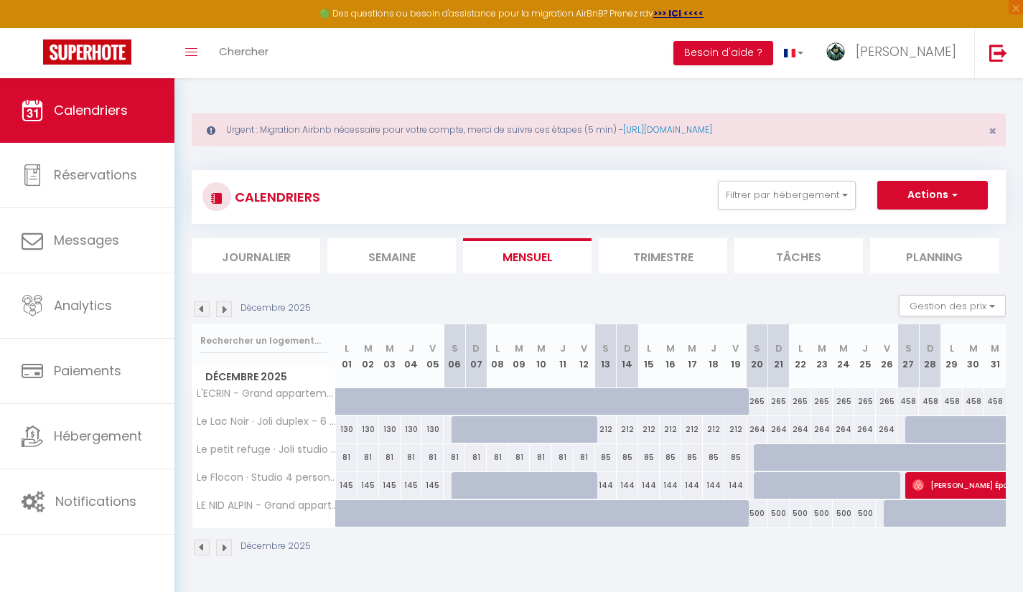
click at [913, 399] on div "458" at bounding box center [909, 401] width 22 height 27
select select "1"
type input "[DATE]"
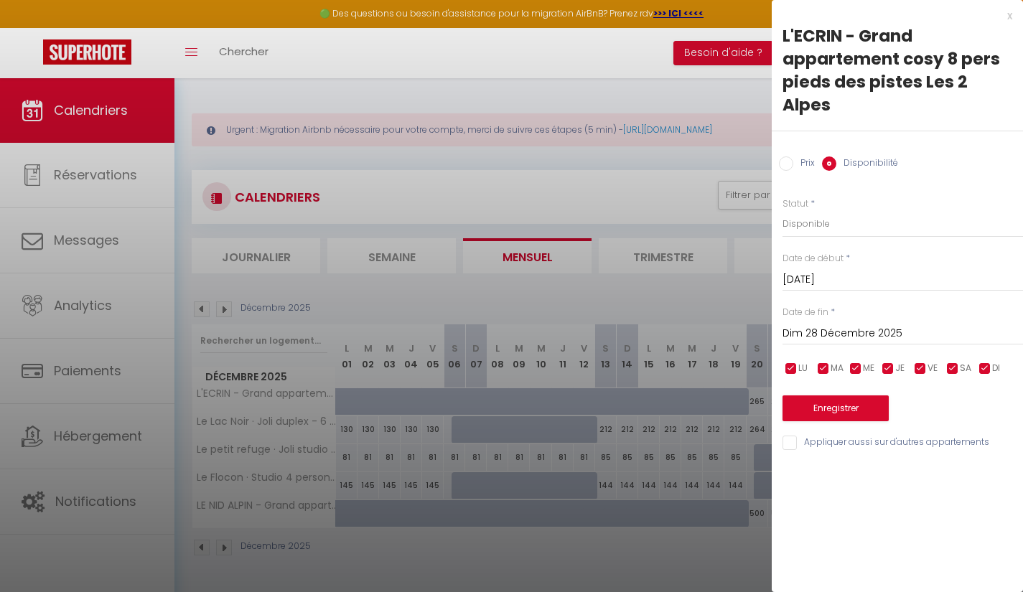
click at [902, 335] on input "Dim 28 Décembre 2025" at bounding box center [903, 334] width 241 height 19
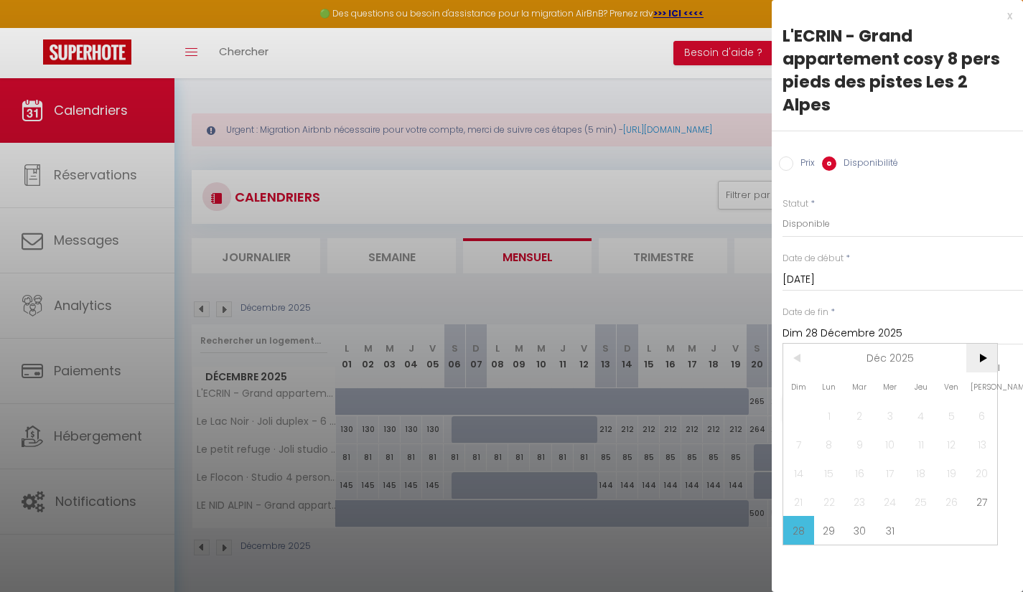
click at [979, 363] on span ">" at bounding box center [982, 358] width 31 height 29
click at [790, 442] on span "4" at bounding box center [798, 444] width 31 height 29
type input "Dim 04 Janvier 2026"
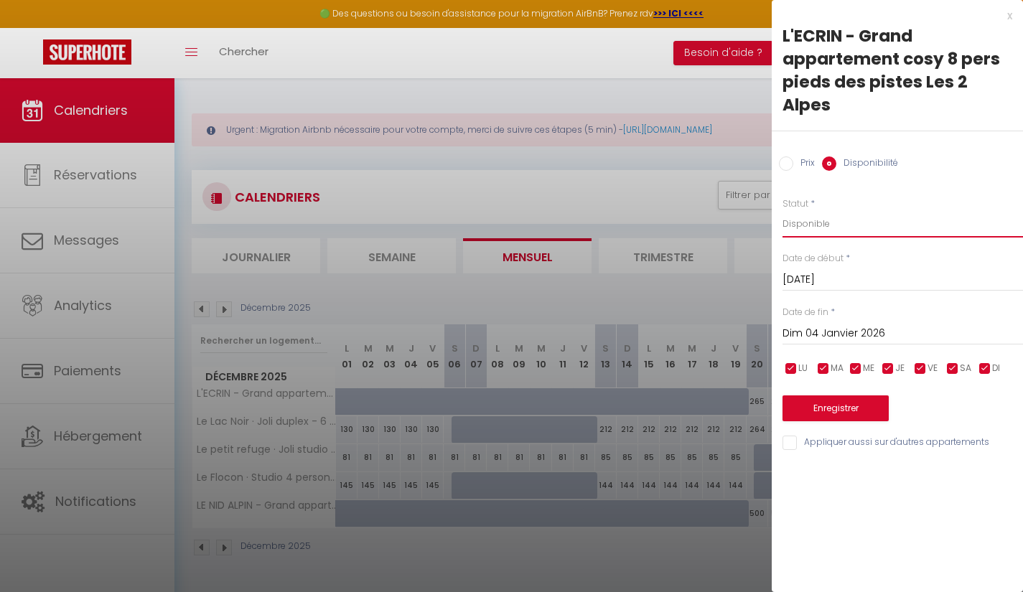
click at [832, 231] on select "Disponible Indisponible" at bounding box center [903, 223] width 241 height 27
select select "0"
click at [783, 210] on select "Disponible Indisponible" at bounding box center [903, 223] width 241 height 27
click at [834, 414] on button "Enregistrer" at bounding box center [836, 409] width 106 height 26
